Goal: Task Accomplishment & Management: Use online tool/utility

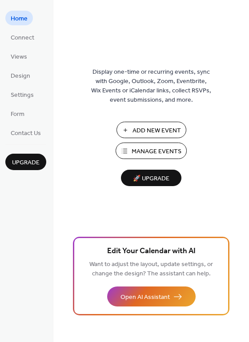
click at [147, 128] on span "Add New Event" at bounding box center [156, 130] width 48 height 9
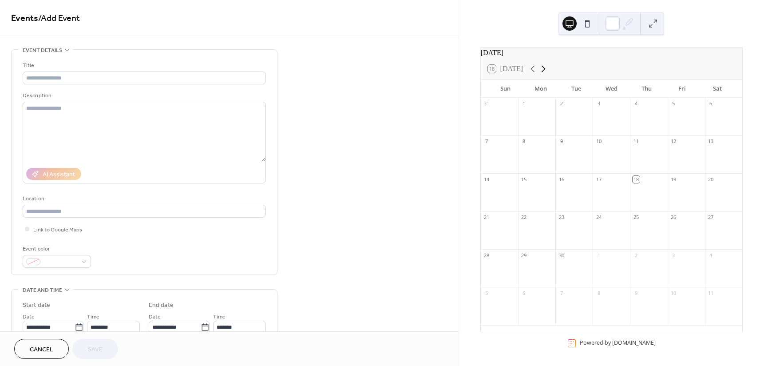
click at [542, 73] on icon at bounding box center [543, 69] width 11 height 11
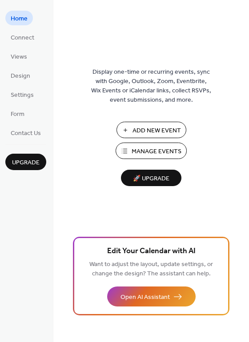
click at [166, 131] on span "Add New Event" at bounding box center [156, 130] width 48 height 9
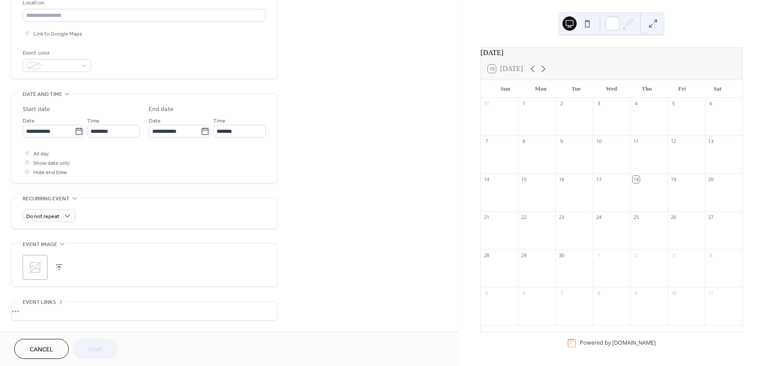
scroll to position [222, 0]
